Goal: Information Seeking & Learning: Learn about a topic

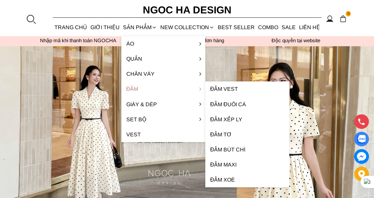
click at [142, 88] on link "Đầm" at bounding box center [163, 89] width 84 height 15
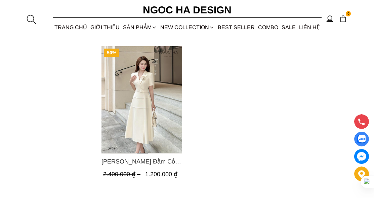
scroll to position [565, 0]
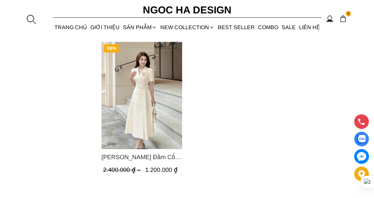
click at [157, 118] on img "Product image - Louisa Dress_ Đầm Cổ Vest Cài Hoa Tùng May Gân Nổi Kèm Đai Màu …" at bounding box center [141, 95] width 81 height 107
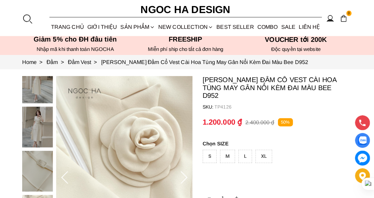
scroll to position [3, 0]
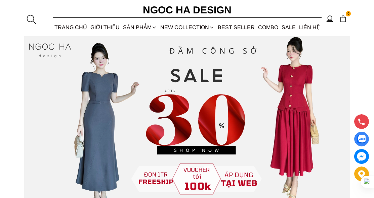
scroll to position [59, 0]
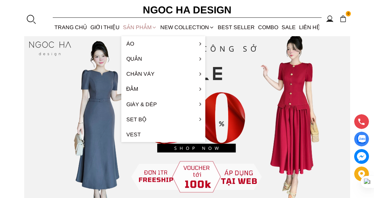
click at [151, 27] on icon at bounding box center [153, 27] width 5 height 5
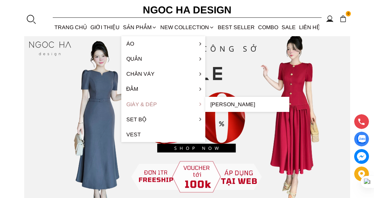
click at [159, 104] on link "Giày & Dép" at bounding box center [163, 104] width 84 height 15
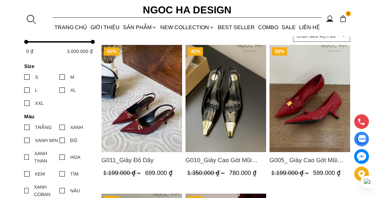
scroll to position [100, 0]
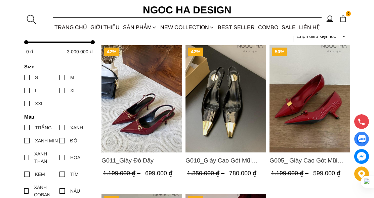
click at [142, 27] on div "SẢN PHẨM" at bounding box center [139, 27] width 37 height 18
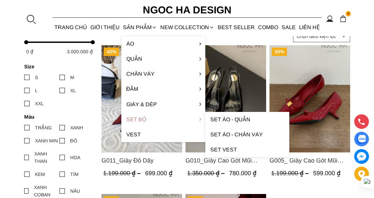
click at [142, 118] on link "Set Bộ" at bounding box center [163, 119] width 84 height 15
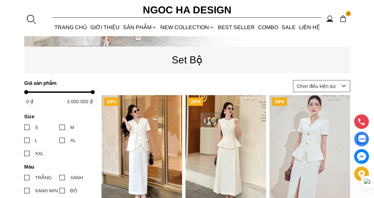
scroll to position [203, 0]
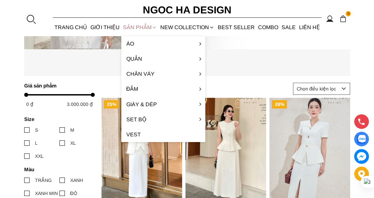
click at [153, 27] on icon at bounding box center [153, 27] width 5 height 5
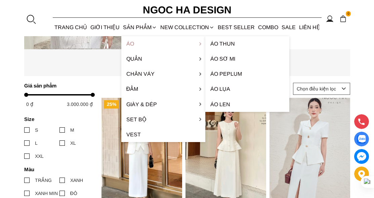
click at [175, 44] on link "Áo" at bounding box center [163, 43] width 84 height 15
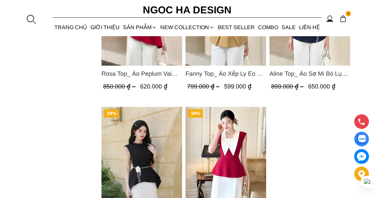
scroll to position [1085, 0]
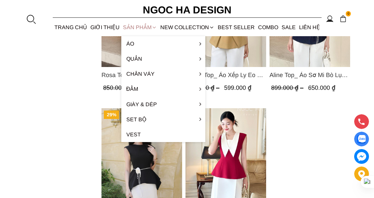
click at [141, 26] on div "SẢN PHẨM" at bounding box center [139, 27] width 37 height 18
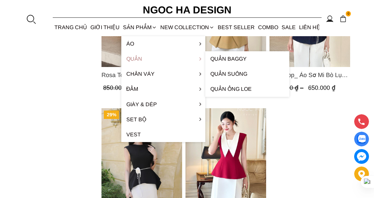
click at [142, 58] on link "Quần" at bounding box center [163, 58] width 84 height 15
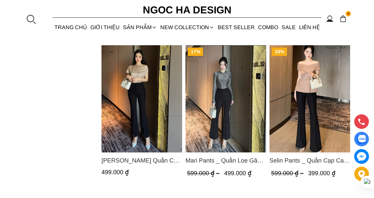
scroll to position [696, 0]
